Goal: Task Accomplishment & Management: Use online tool/utility

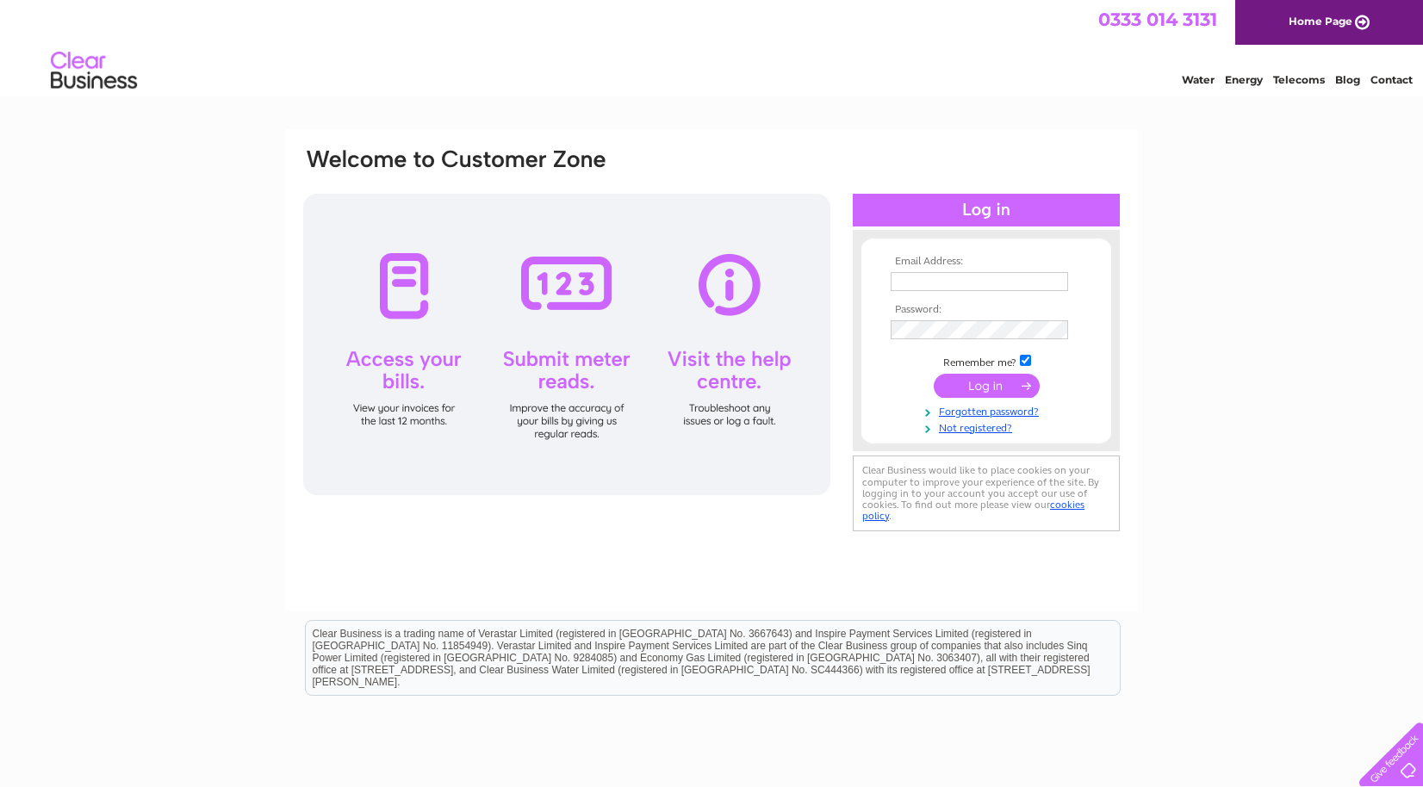
click at [933, 281] on input "text" at bounding box center [979, 281] width 177 height 19
type input "[EMAIL_ADDRESS][DOMAIN_NAME]"
click at [977, 388] on input "submit" at bounding box center [987, 388] width 106 height 24
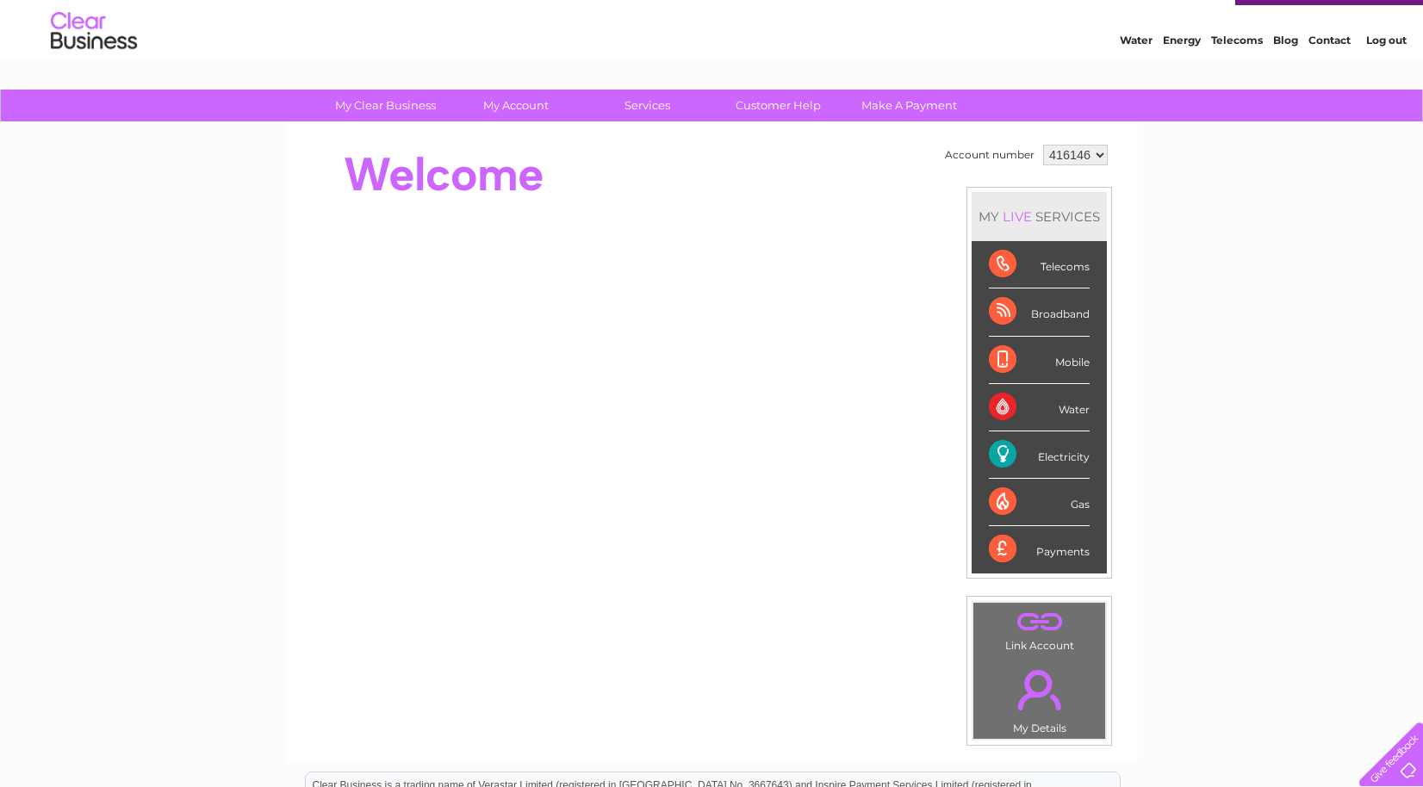
scroll to position [39, 0]
click at [1059, 459] on div "Electricity" at bounding box center [1039, 455] width 101 height 47
click at [996, 454] on div "Electricity" at bounding box center [1039, 455] width 101 height 47
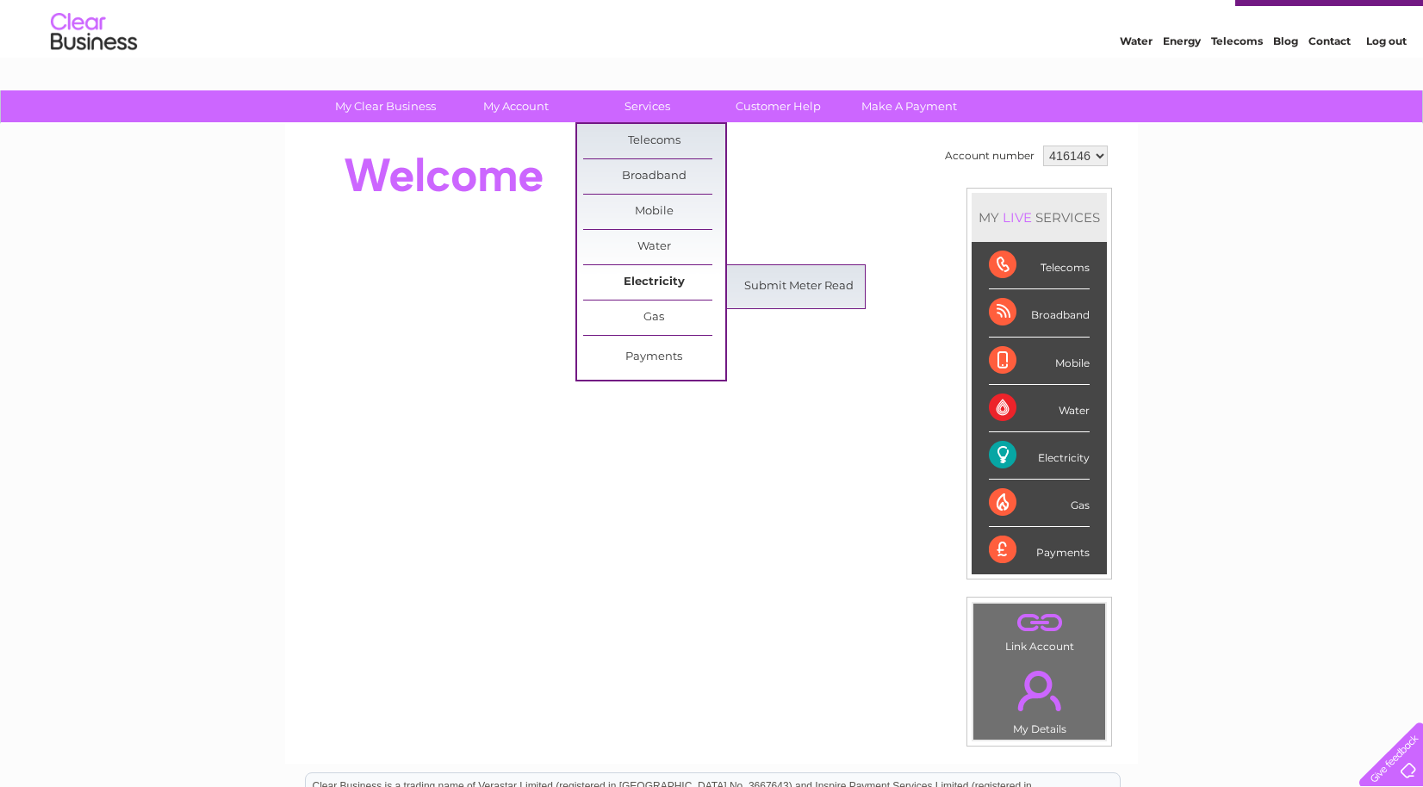
click at [655, 285] on link "Electricity" at bounding box center [654, 282] width 142 height 34
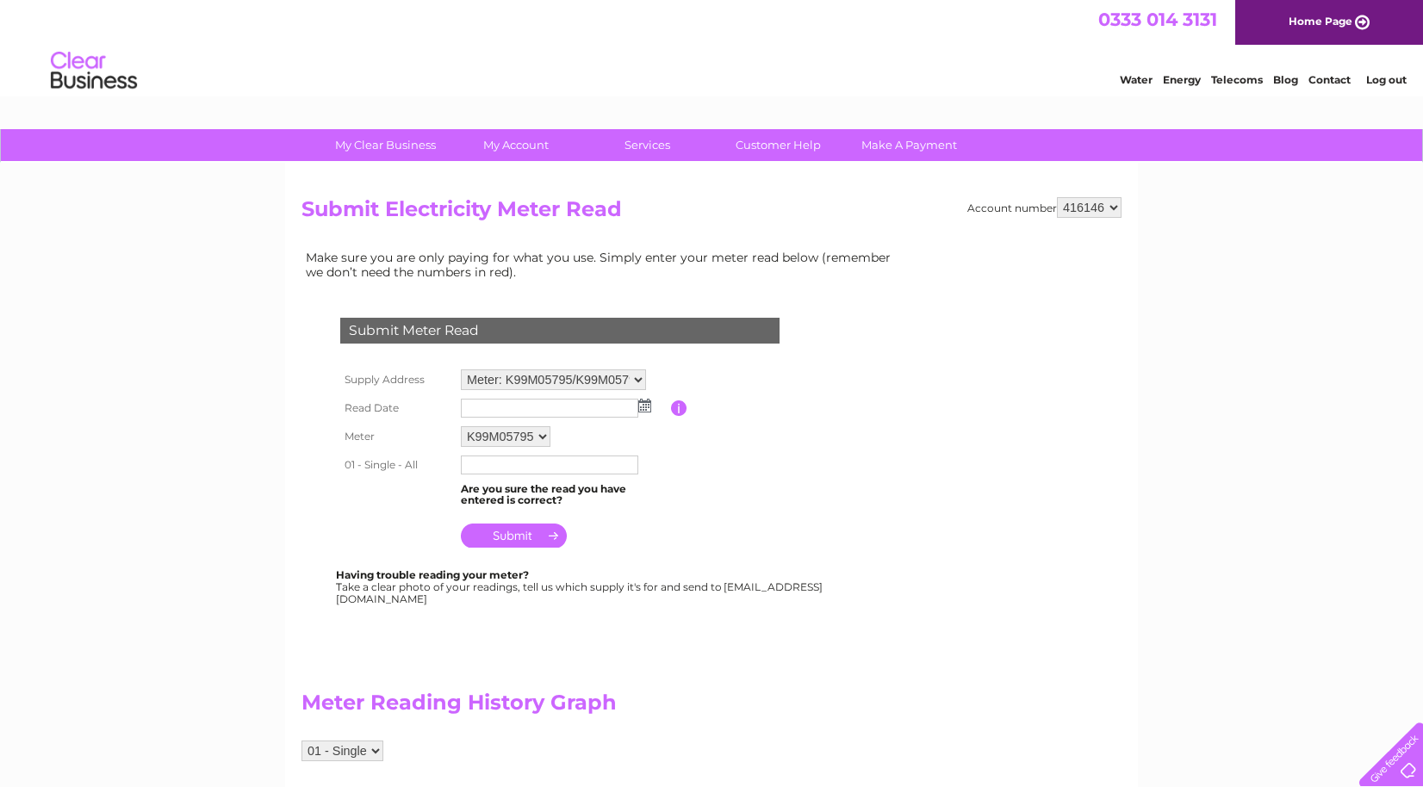
click at [637, 380] on select "Meter: K99M05795/K99M05796/... - Castle Mill Farm, Quernmore, Lancaster, LA2 9E…" at bounding box center [553, 380] width 185 height 21
select select "132589"
click at [645, 410] on img at bounding box center [644, 406] width 13 height 14
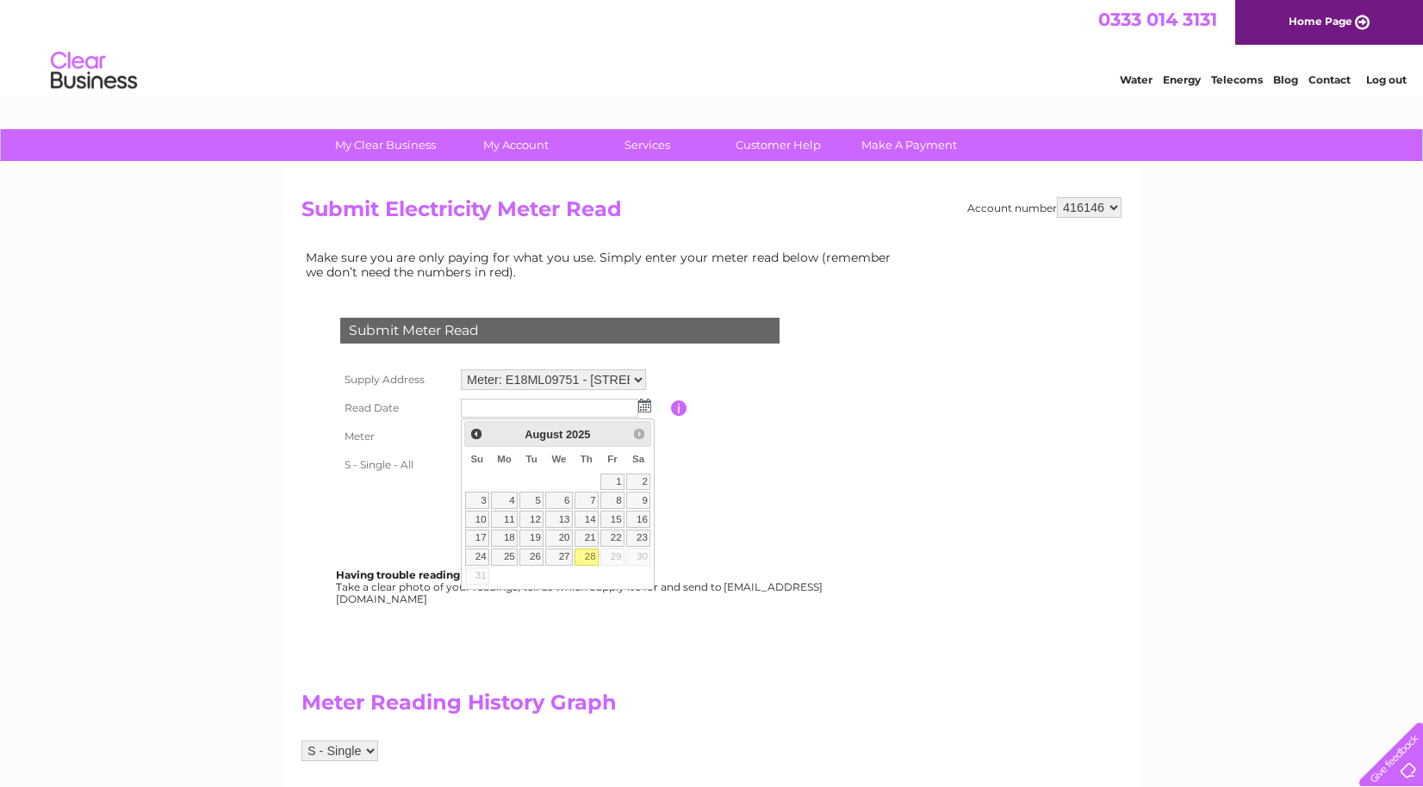
click at [592, 556] on link "28" at bounding box center [587, 557] width 24 height 17
type input "2025/08/28"
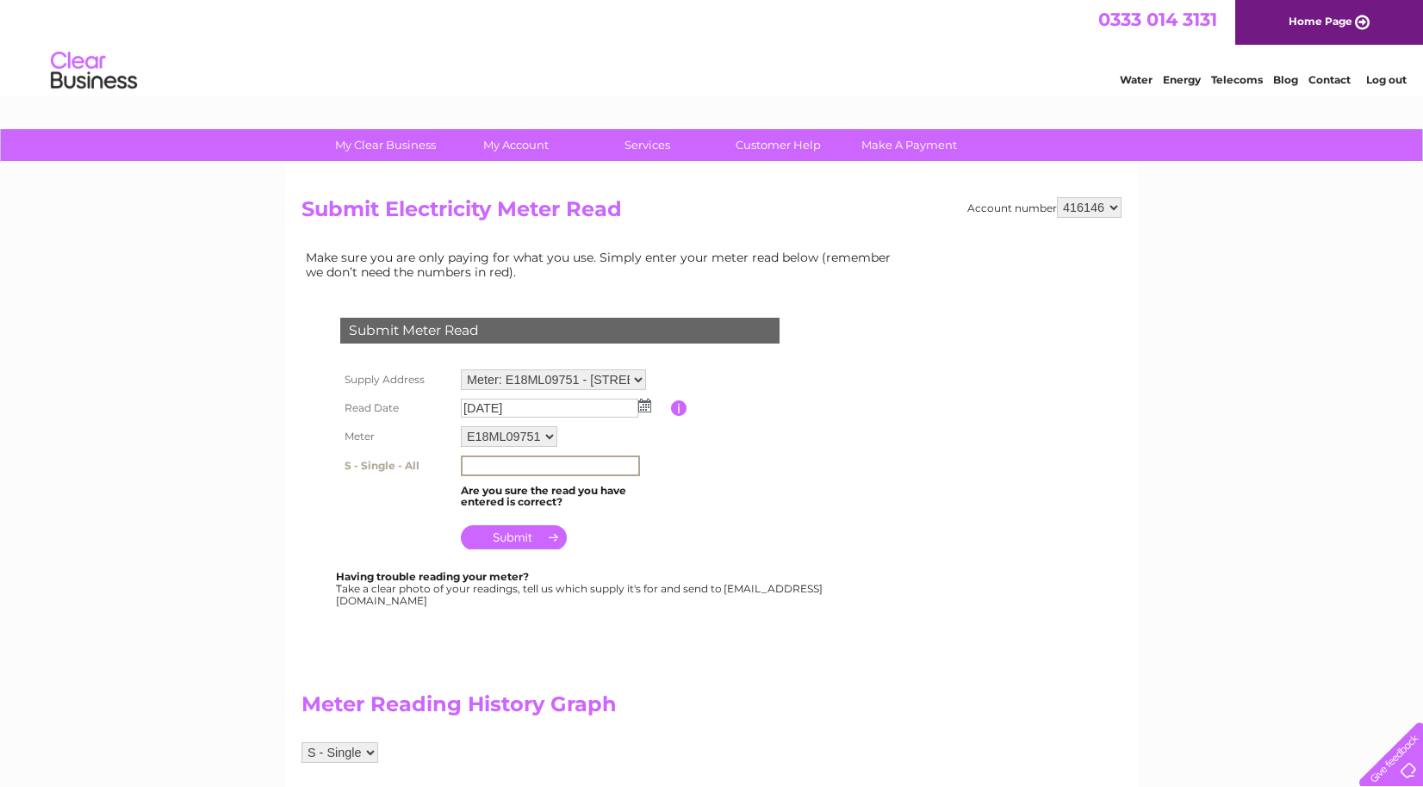
click at [554, 466] on input "text" at bounding box center [550, 466] width 179 height 21
type input "60074"
click at [510, 542] on input "submit" at bounding box center [514, 537] width 106 height 24
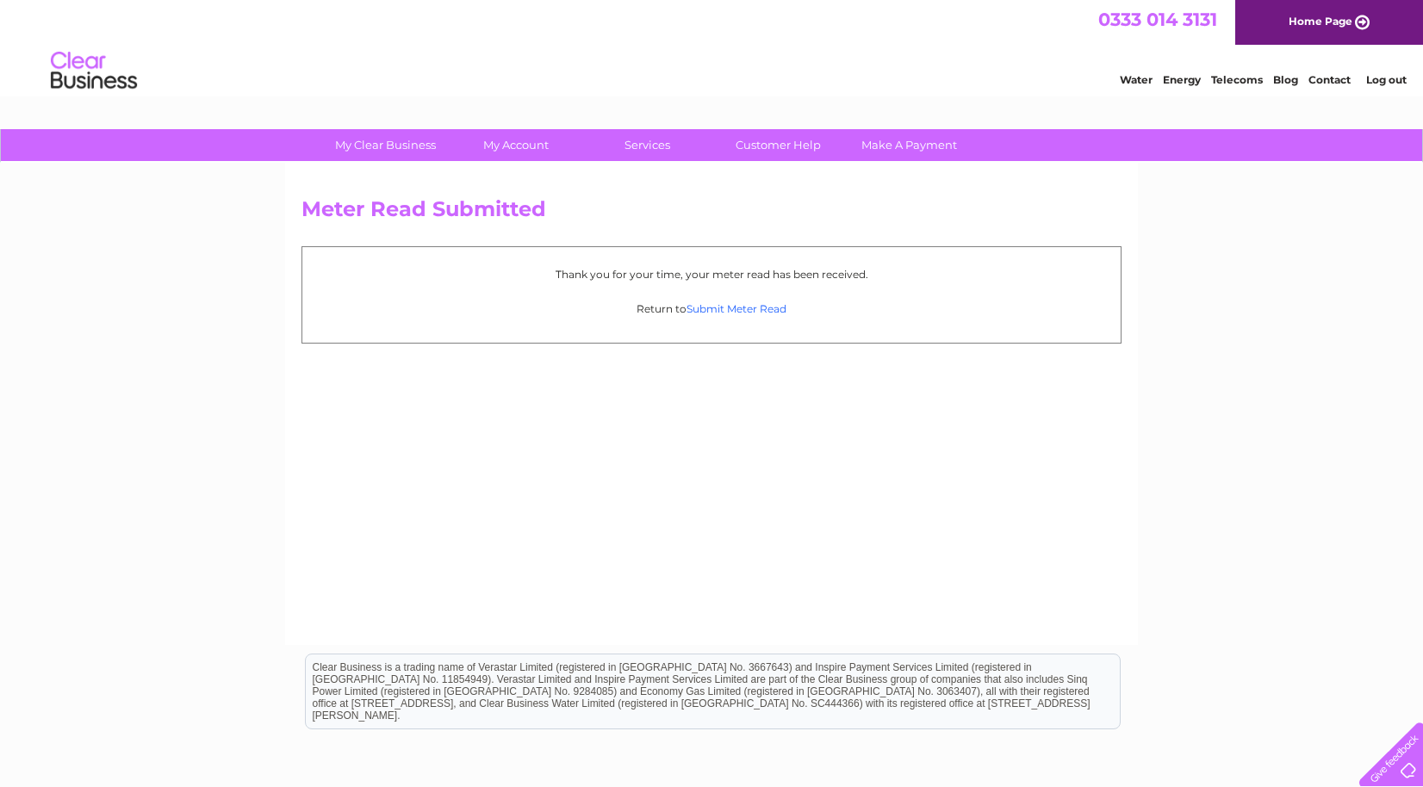
click at [728, 307] on link "Submit Meter Read" at bounding box center [737, 308] width 100 height 13
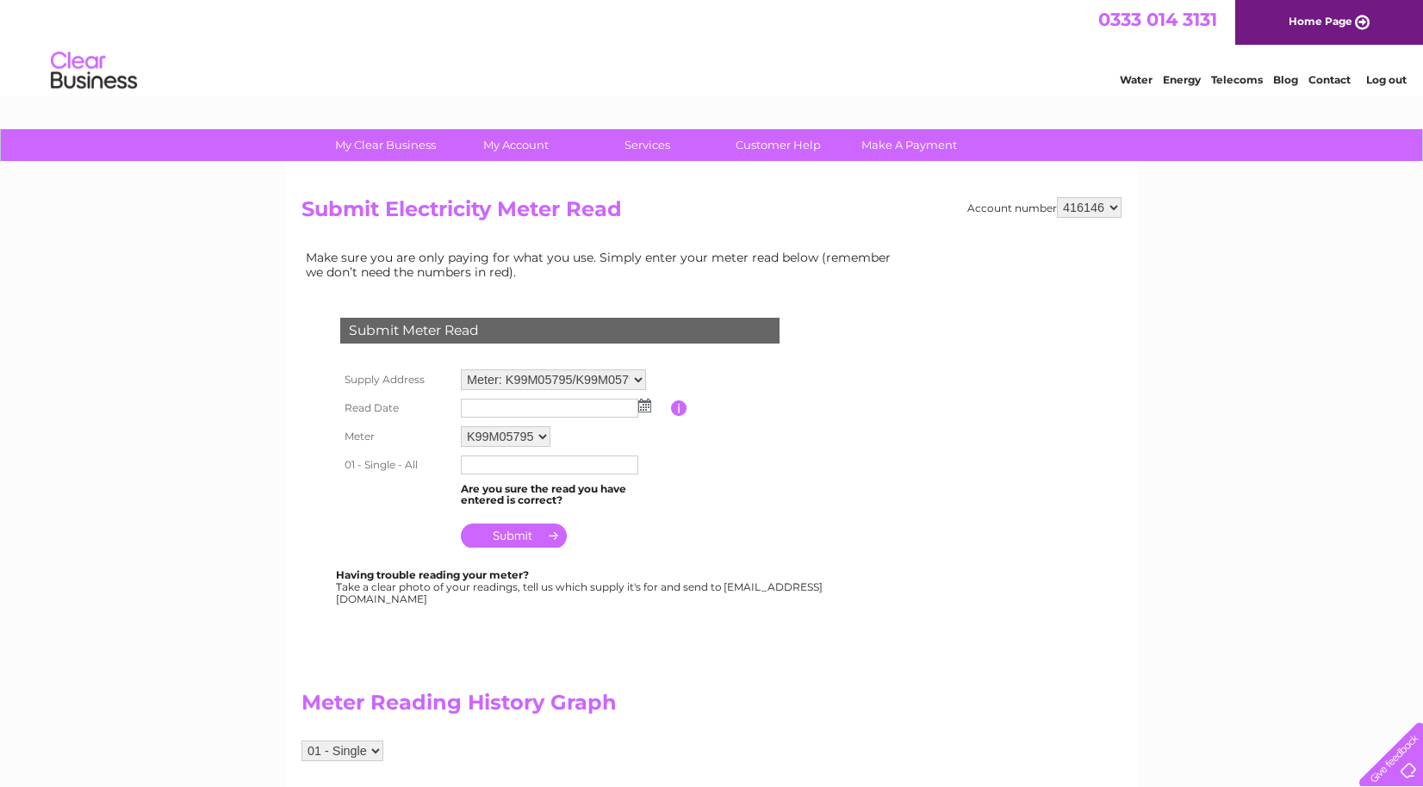
click at [605, 380] on select "Meter: K99M05795/K99M05796/... - [GEOGRAPHIC_DATA] 9EP Meter: E18ML09751 - [GEO…" at bounding box center [553, 380] width 185 height 21
click at [645, 410] on img at bounding box center [644, 408] width 13 height 14
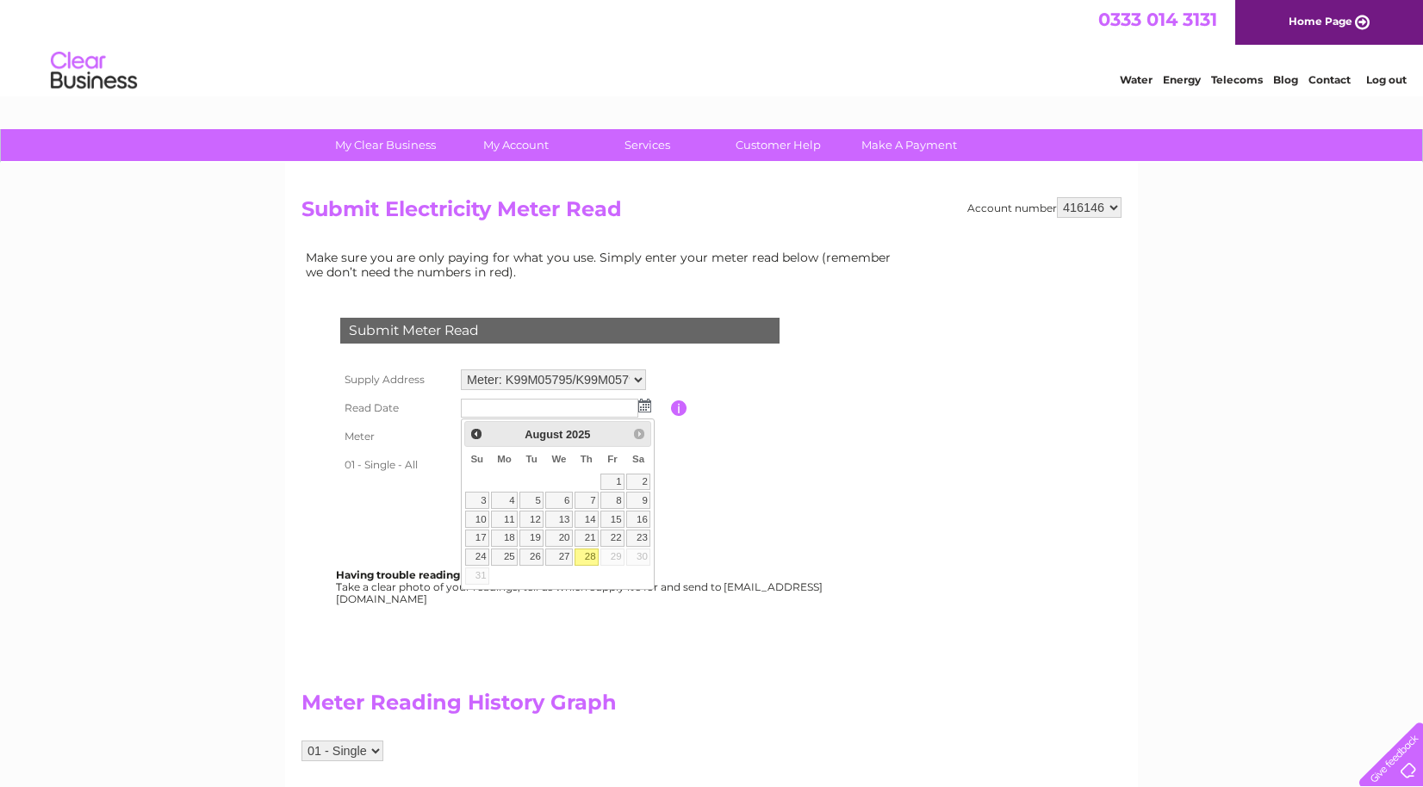
click at [585, 550] on link "28" at bounding box center [587, 557] width 24 height 17
type input "[DATE]"
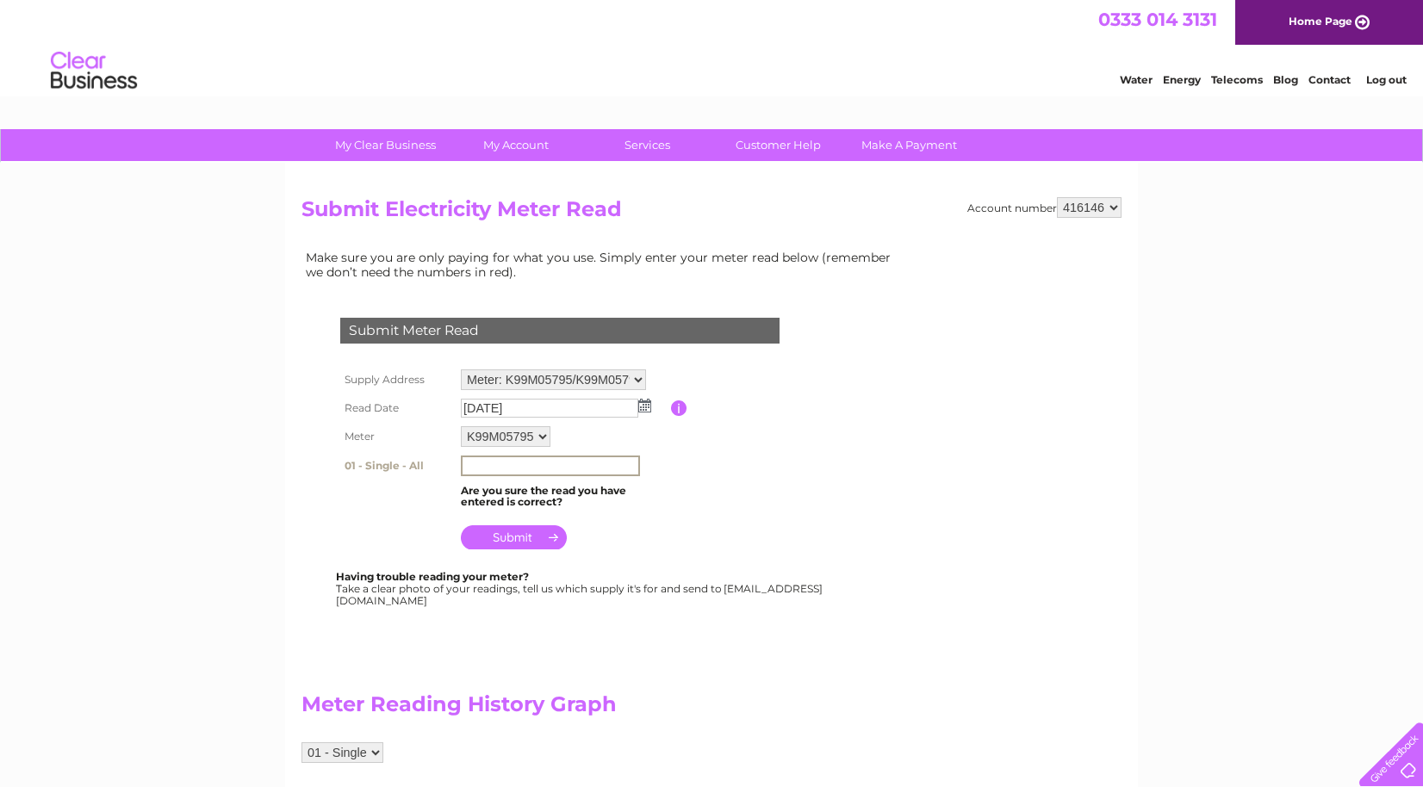
click at [550, 466] on input "text" at bounding box center [550, 466] width 179 height 21
type input "98755"
click at [516, 544] on input "submit" at bounding box center [514, 537] width 106 height 24
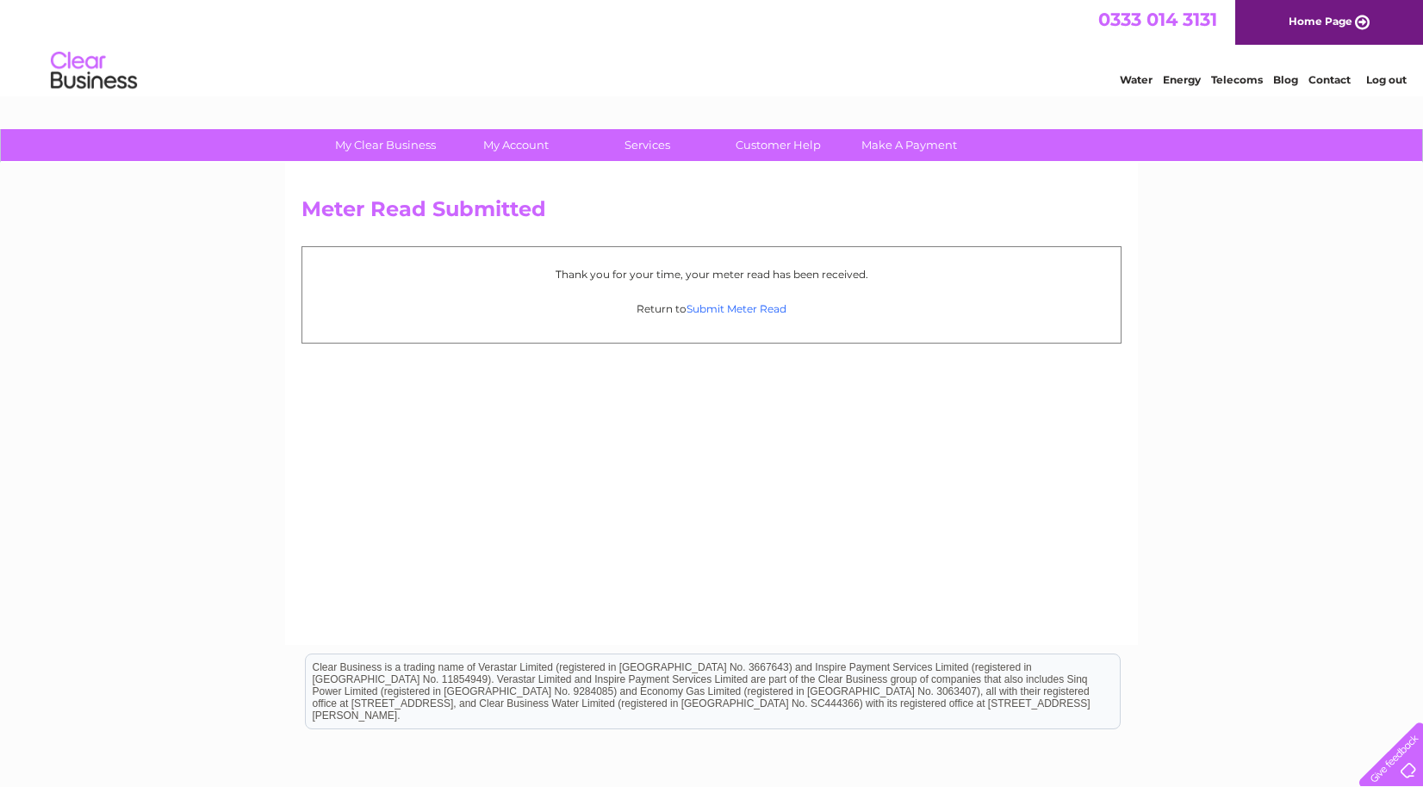
click at [739, 306] on link "Submit Meter Read" at bounding box center [737, 308] width 100 height 13
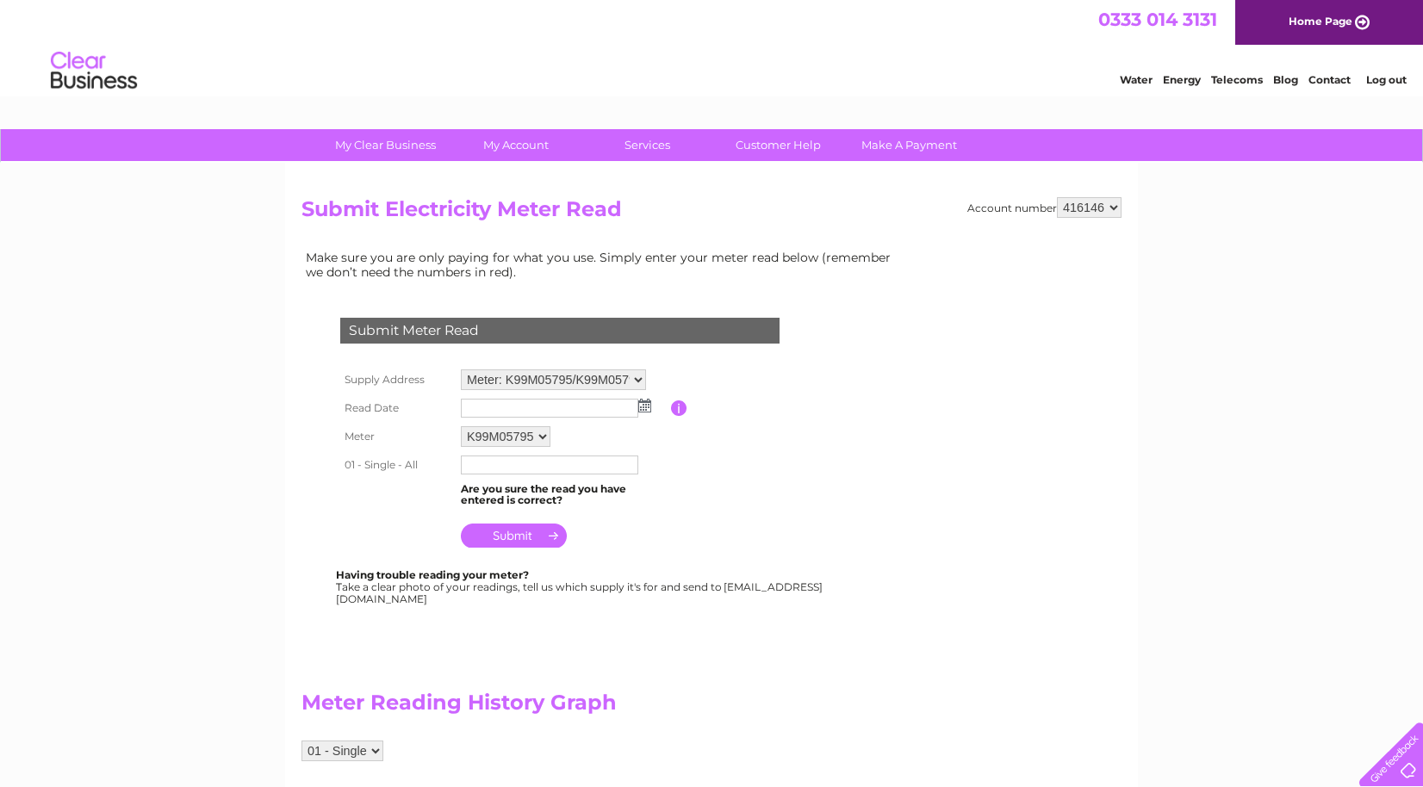
click at [544, 438] on select "K99M05795 K99M05796 K99M05800" at bounding box center [506, 436] width 90 height 21
select select "167428"
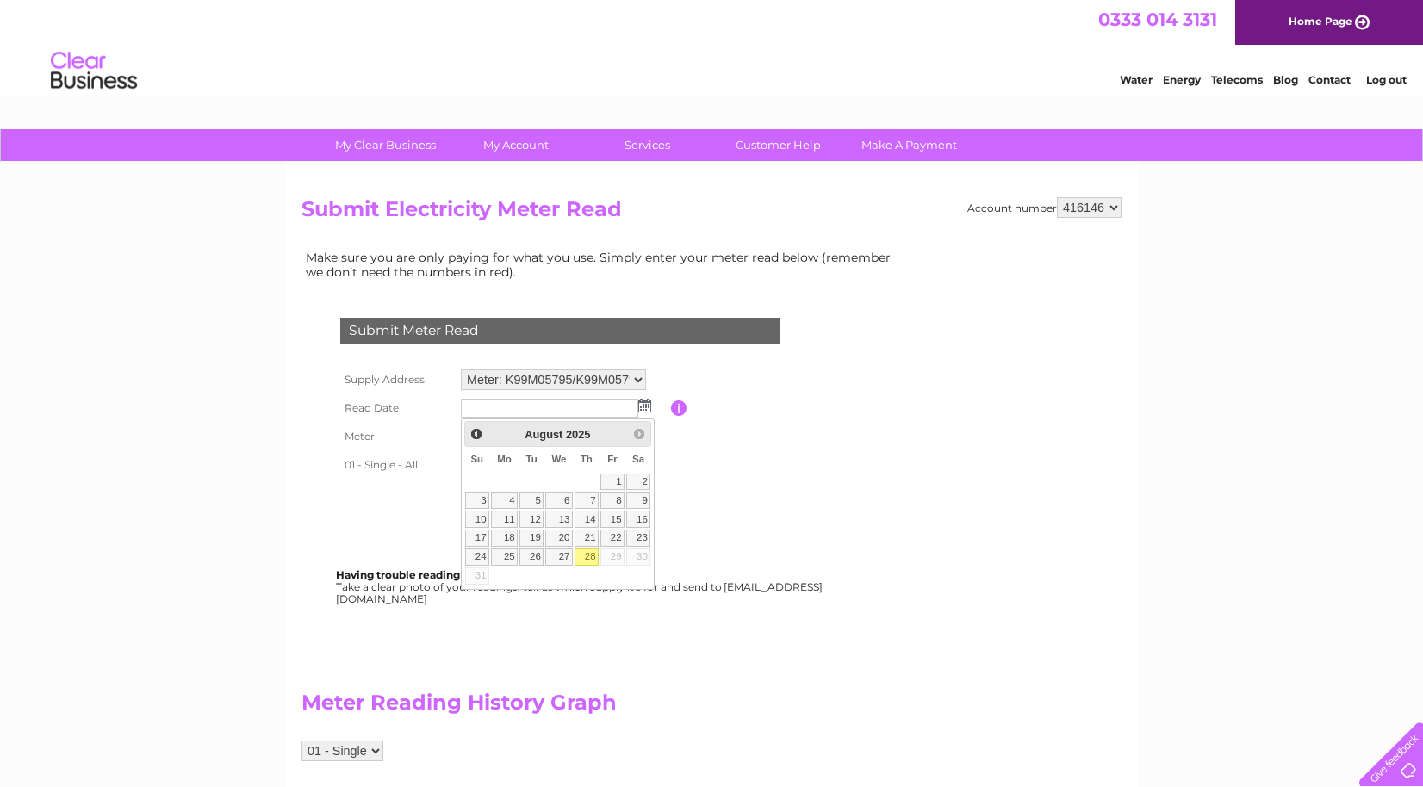
click at [587, 557] on link "28" at bounding box center [587, 557] width 24 height 17
type input "[DATE]"
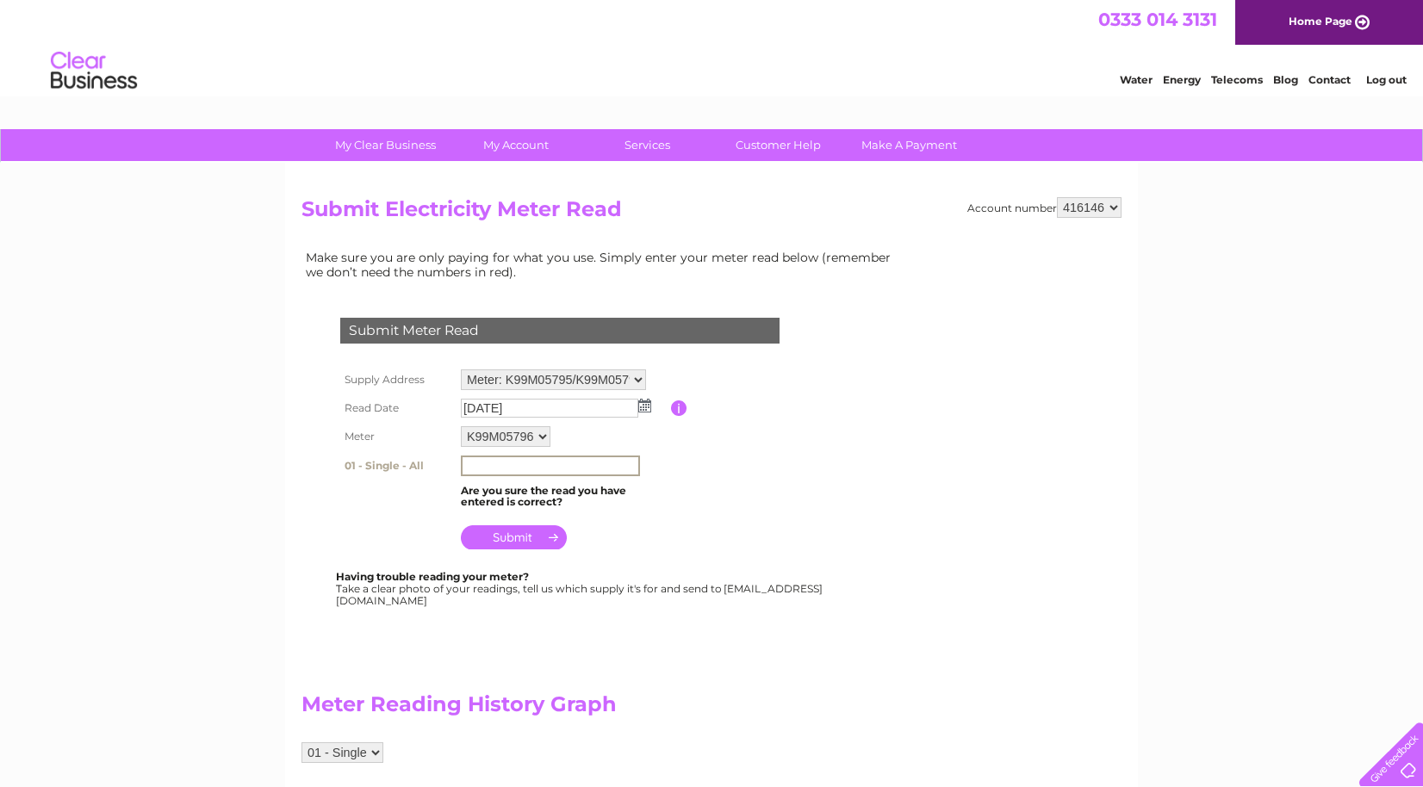
click at [556, 467] on input "text" at bounding box center [550, 466] width 179 height 21
type input "26309"
click at [519, 540] on input "submit" at bounding box center [514, 536] width 106 height 24
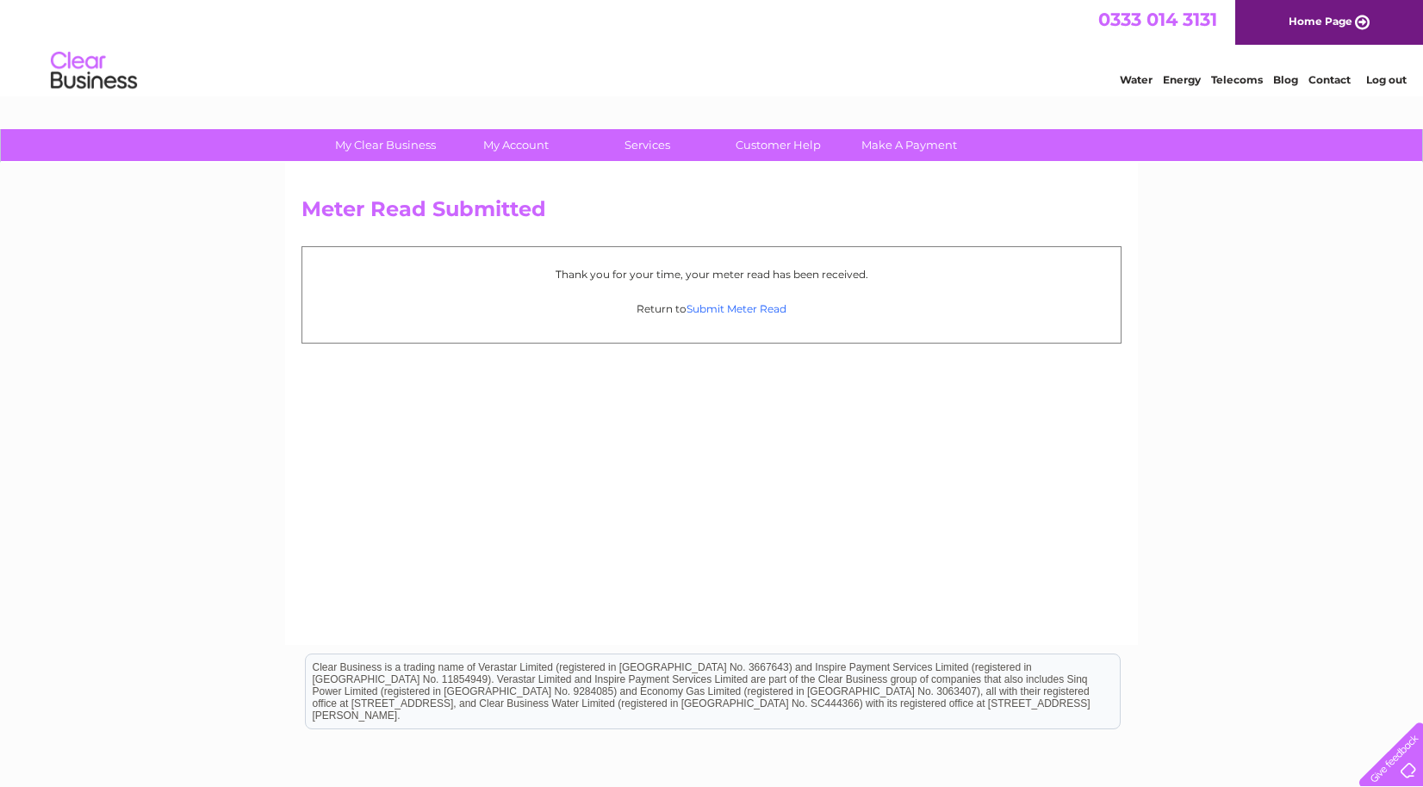
click at [721, 308] on link "Submit Meter Read" at bounding box center [737, 308] width 100 height 13
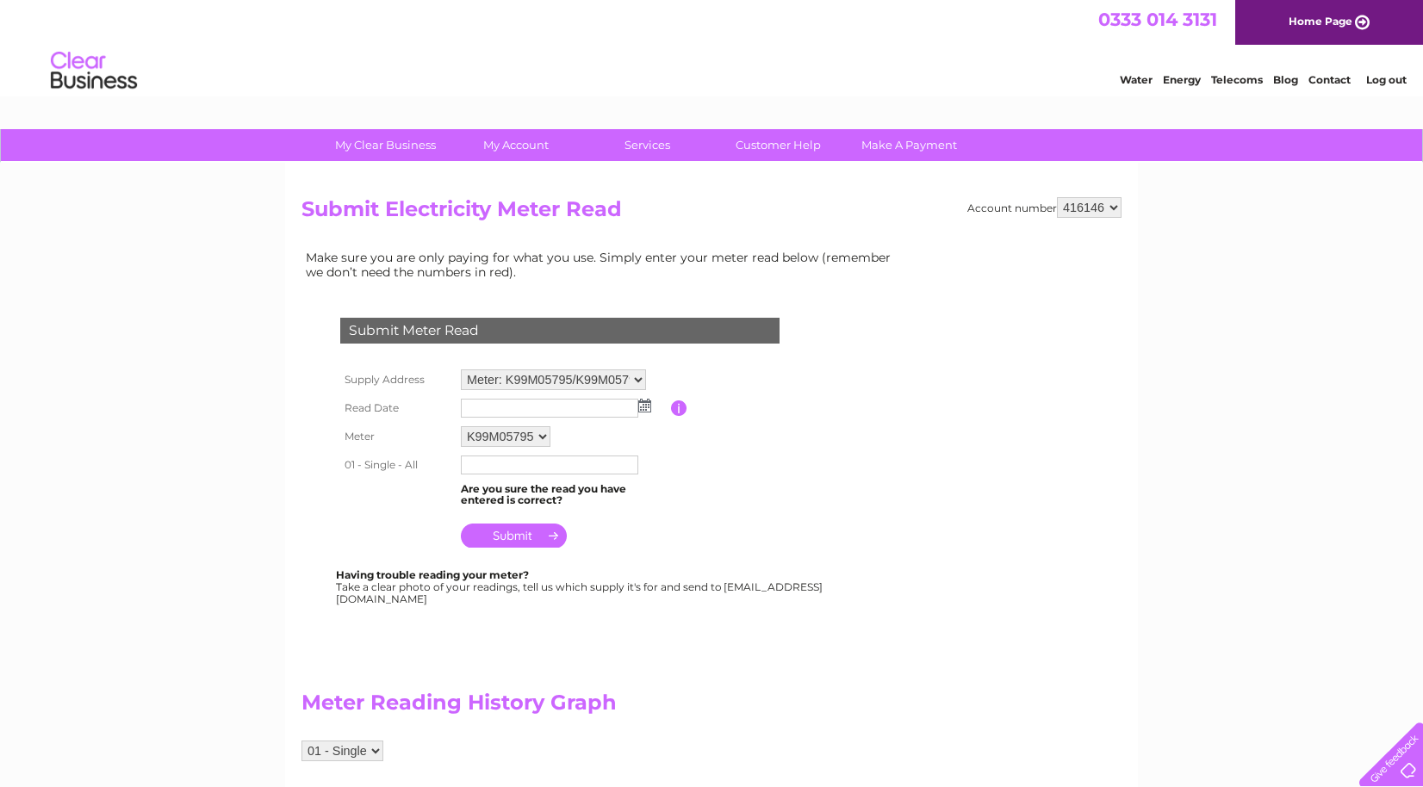
click at [544, 438] on select "K99M05795 K99M05796 K99M05800" at bounding box center [506, 436] width 90 height 21
select select "167431"
click at [647, 405] on img at bounding box center [644, 406] width 13 height 14
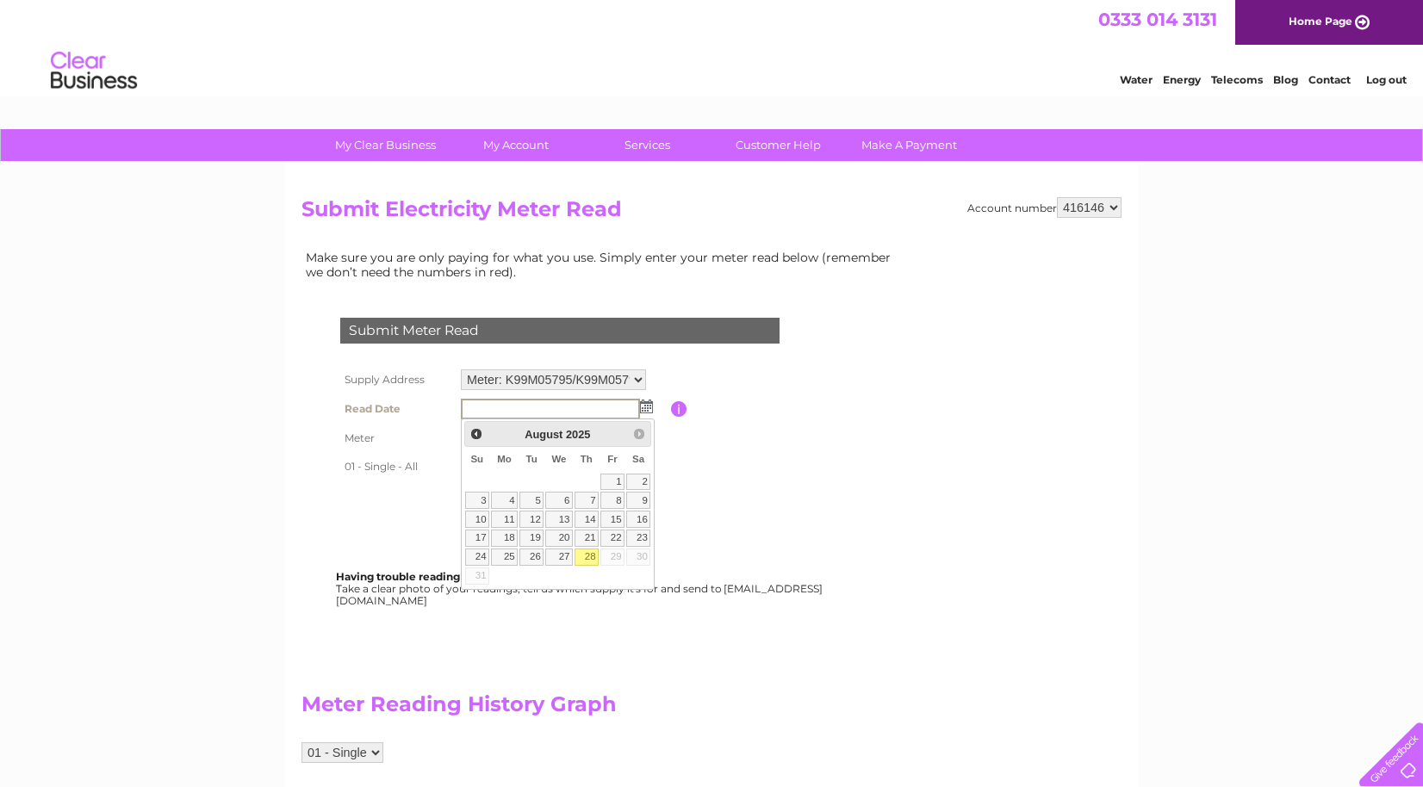
click at [589, 553] on link "28" at bounding box center [587, 557] width 24 height 17
type input "2025/08/28"
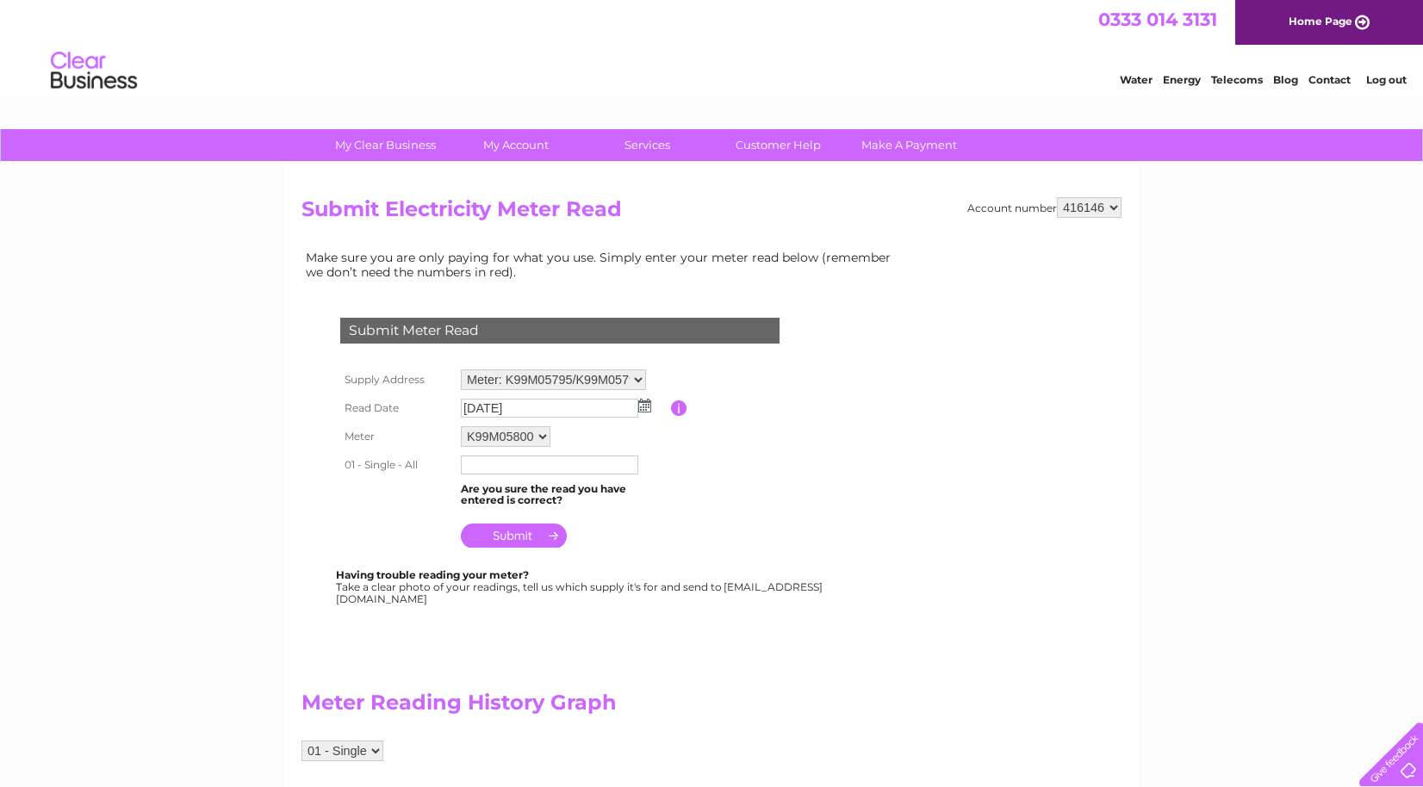
click at [567, 468] on input "text" at bounding box center [549, 465] width 177 height 19
type input "90625"
click at [515, 542] on input "submit" at bounding box center [514, 537] width 106 height 24
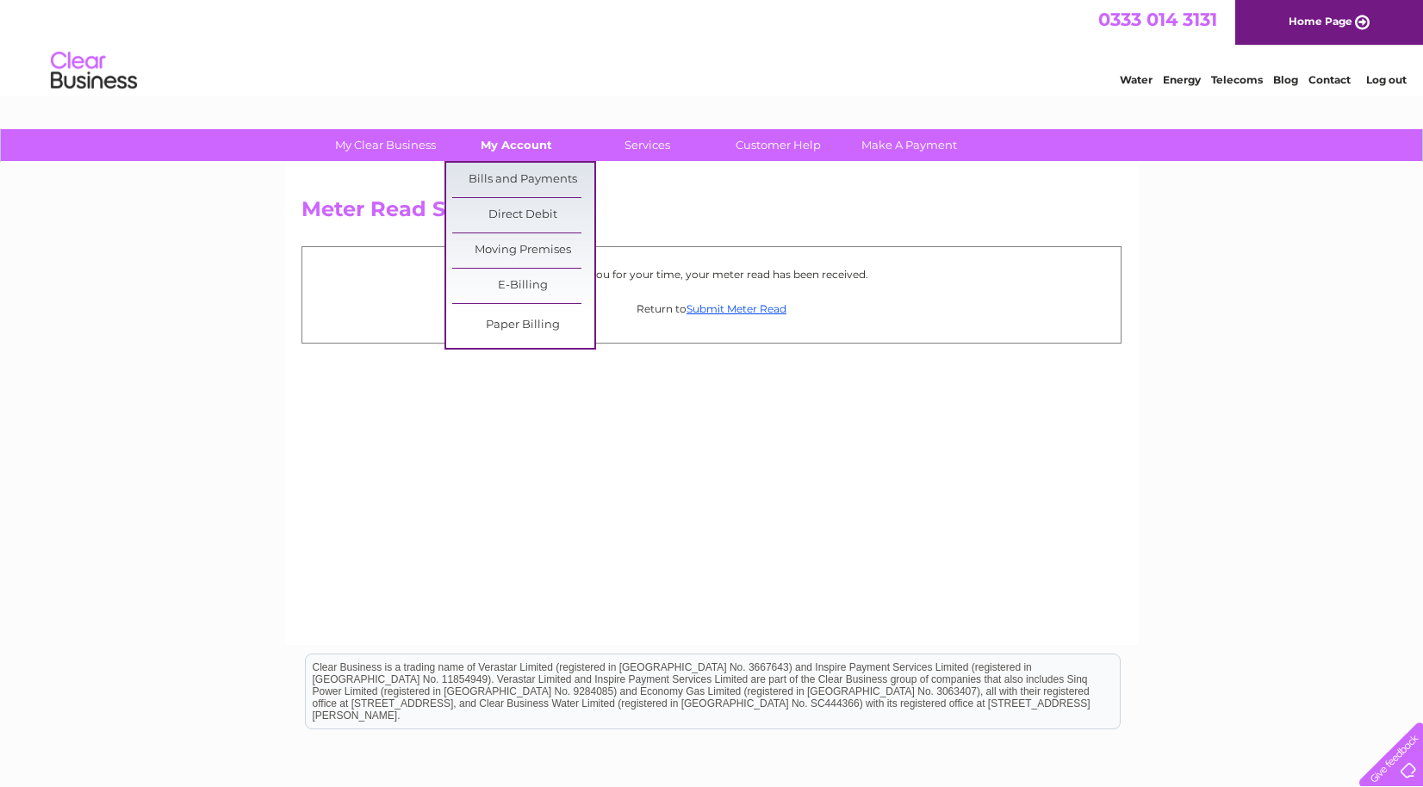
click at [514, 141] on link "My Account" at bounding box center [516, 145] width 142 height 32
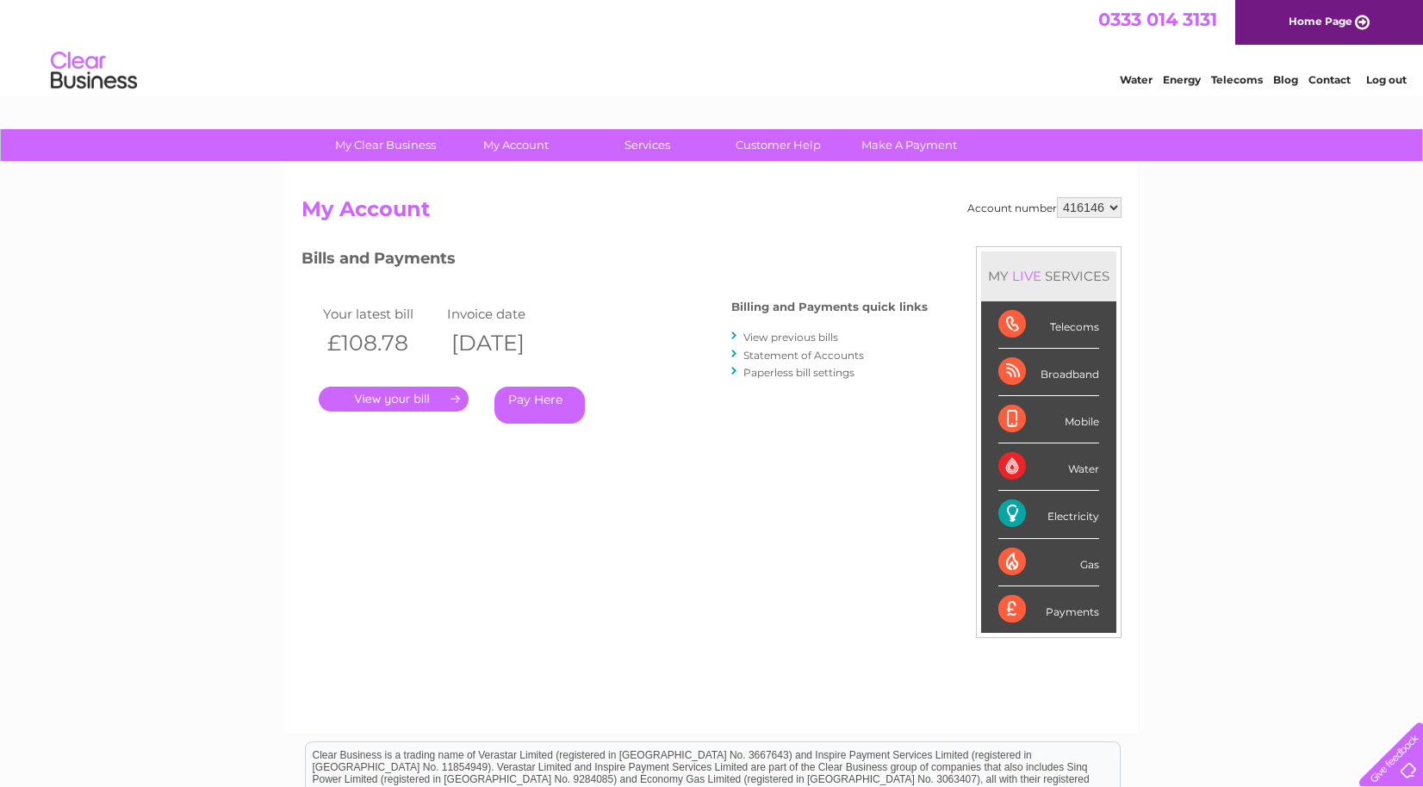
click at [1376, 80] on link "Log out" at bounding box center [1386, 79] width 40 height 13
